Goal: Information Seeking & Learning: Learn about a topic

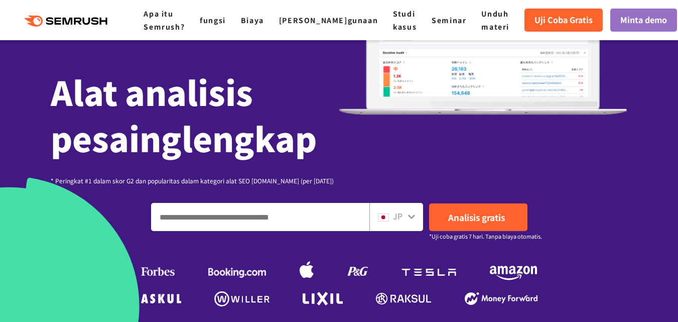
scroll to position [201, 0]
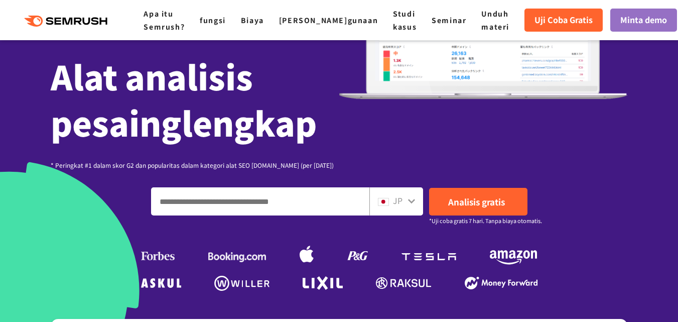
click at [274, 210] on input "Masukkan domain, kata kunci atau URL" at bounding box center [260, 201] width 217 height 27
type input "*"
type input "**********"
click at [403, 204] on div "JP" at bounding box center [394, 200] width 32 height 13
click at [414, 198] on icon at bounding box center [412, 201] width 8 height 8
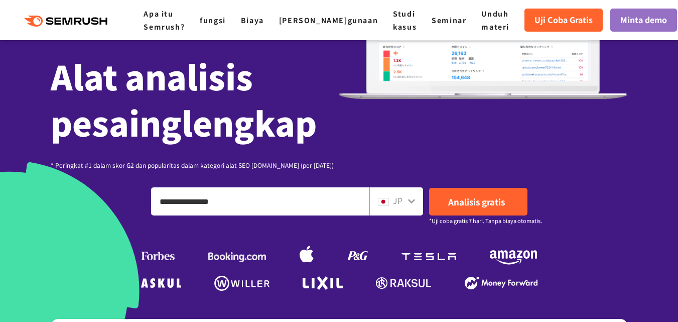
click at [411, 199] on icon at bounding box center [412, 201] width 8 height 8
click at [392, 201] on div "JP" at bounding box center [394, 200] width 32 height 13
click at [412, 201] on icon at bounding box center [411, 201] width 7 height 5
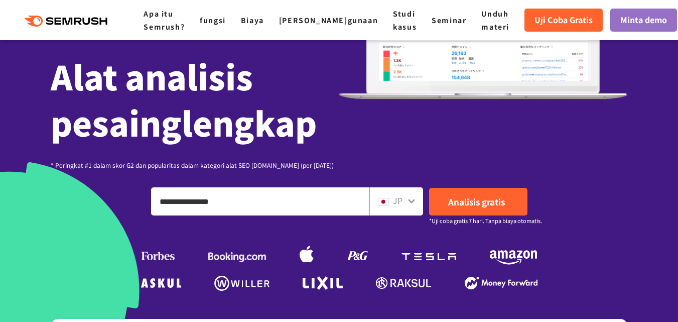
click at [435, 151] on div "SEO, analisis periklanan, dan tindakan penanggulangan persaingan media sosial, …" at bounding box center [339, 16] width 577 height 305
click at [559, 15] on font "Uji Coba Gratis" at bounding box center [564, 20] width 58 height 12
